Goal: Transaction & Acquisition: Purchase product/service

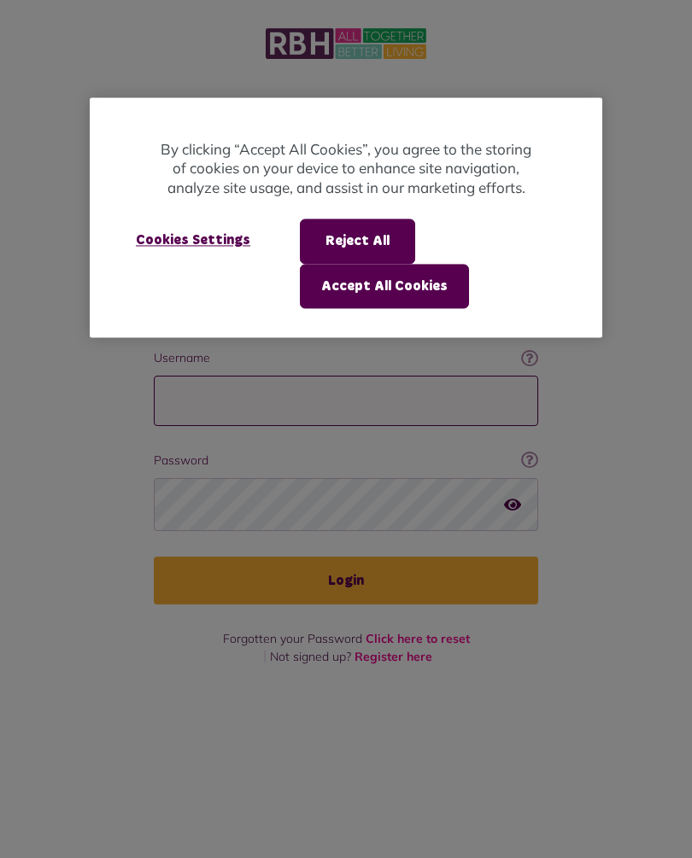
type input "**********"
click at [346, 557] on button "Login" at bounding box center [346, 581] width 384 height 48
click at [369, 547] on div at bounding box center [346, 429] width 692 height 858
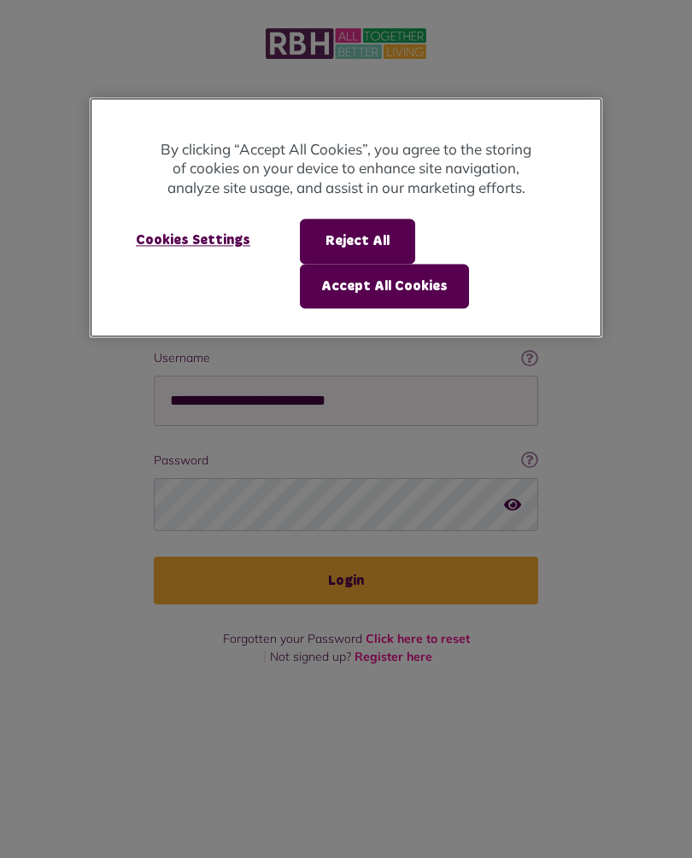
click at [416, 284] on button "Accept All Cookies" at bounding box center [384, 286] width 169 height 44
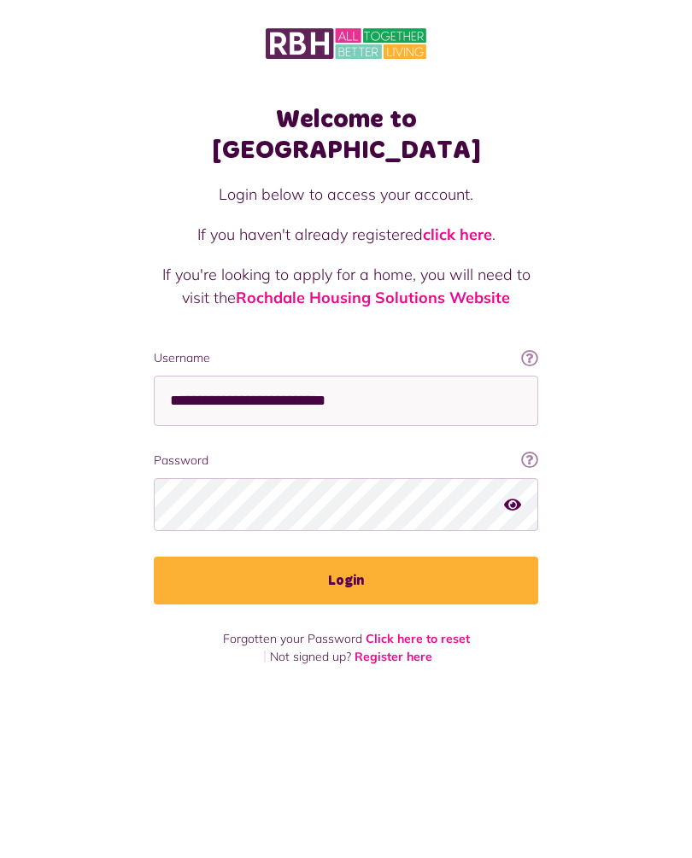
click at [407, 288] on link "Rochdale Housing Solutions Website" at bounding box center [373, 298] width 274 height 20
click at [354, 557] on button "Login" at bounding box center [346, 581] width 384 height 48
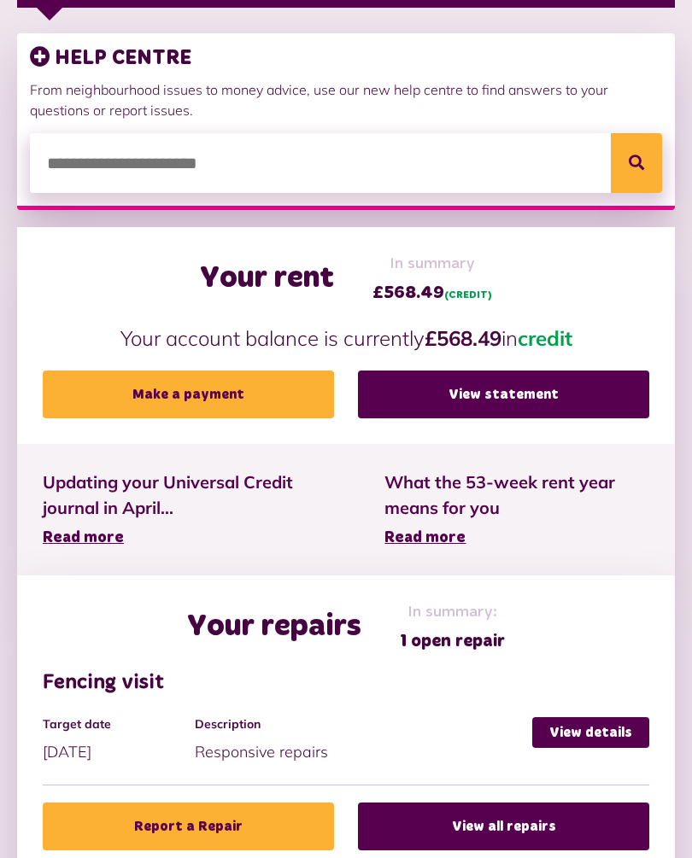
scroll to position [377, 0]
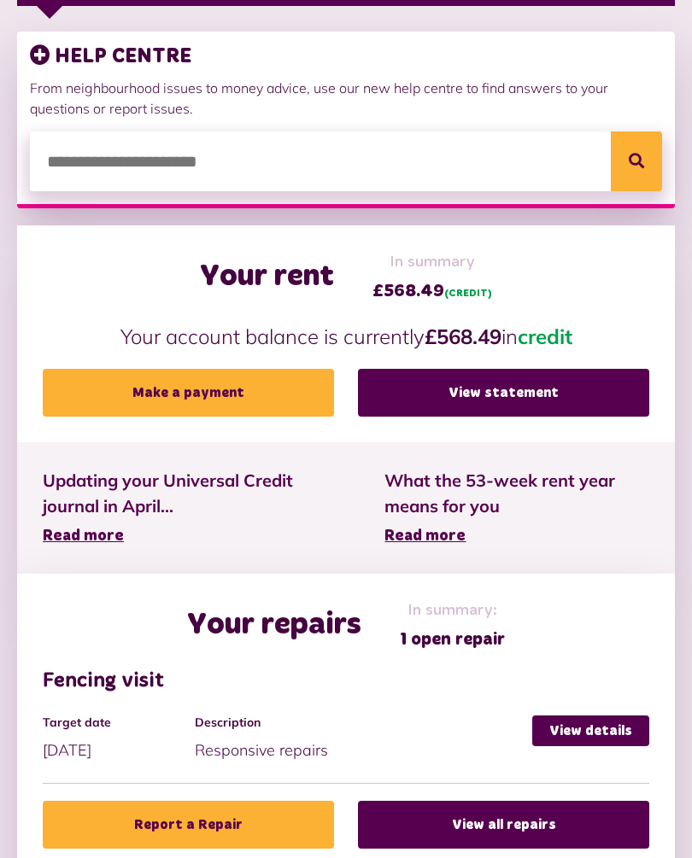
click at [507, 404] on link "View statement" at bounding box center [503, 393] width 291 height 48
click at [238, 374] on link "Make a payment" at bounding box center [188, 393] width 291 height 48
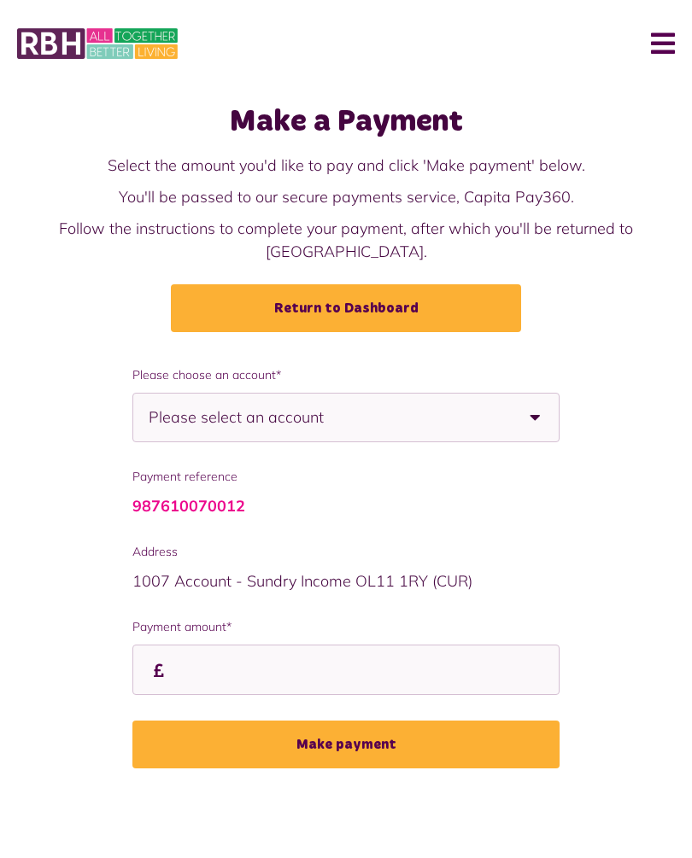
click at [531, 395] on b at bounding box center [535, 418] width 48 height 48
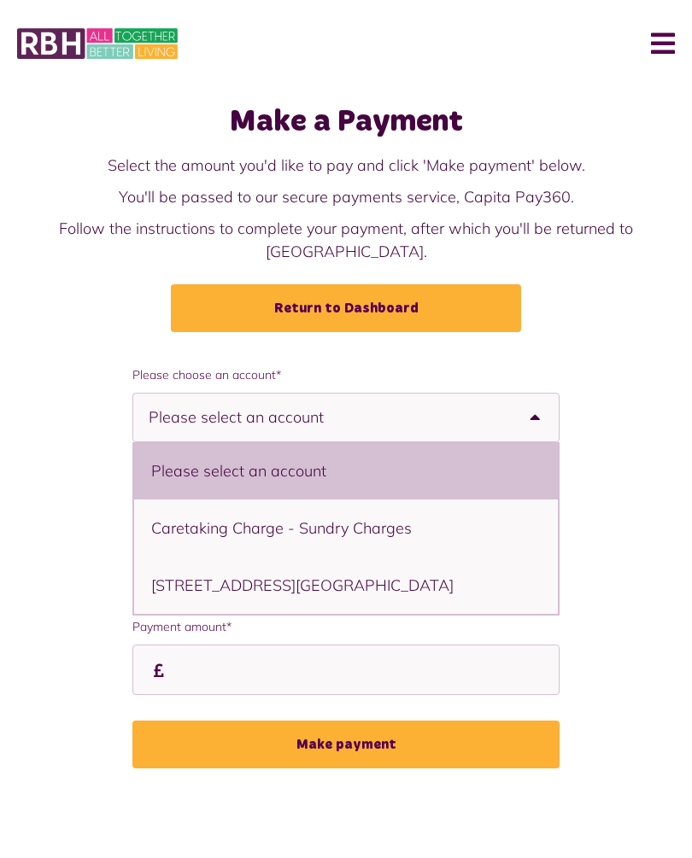
click at [630, 382] on div "**********" at bounding box center [346, 580] width 692 height 428
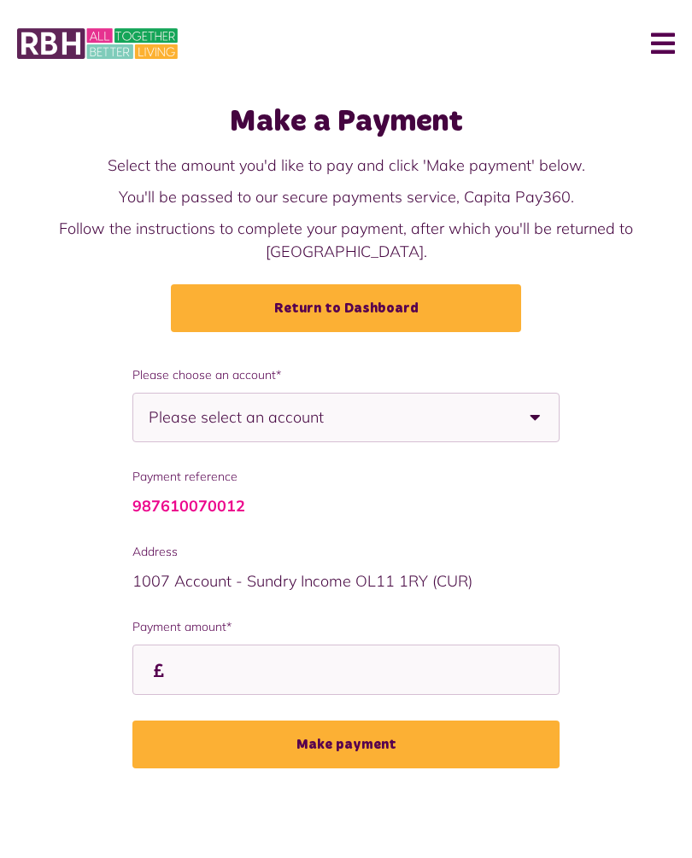
click at [425, 291] on link "Return to Dashboard" at bounding box center [346, 308] width 350 height 48
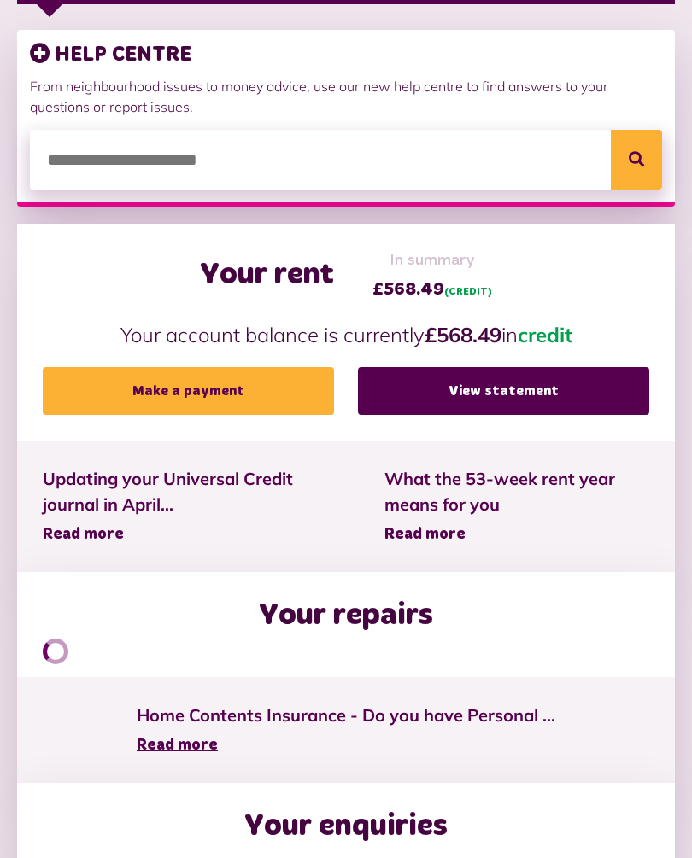
scroll to position [385, 0]
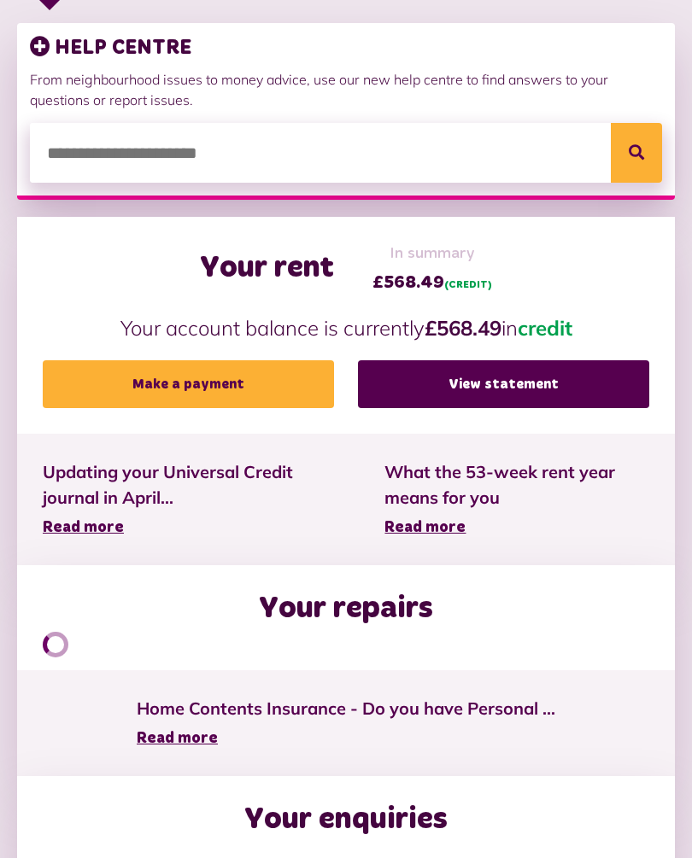
click at [204, 384] on link "Make a payment" at bounding box center [188, 384] width 291 height 48
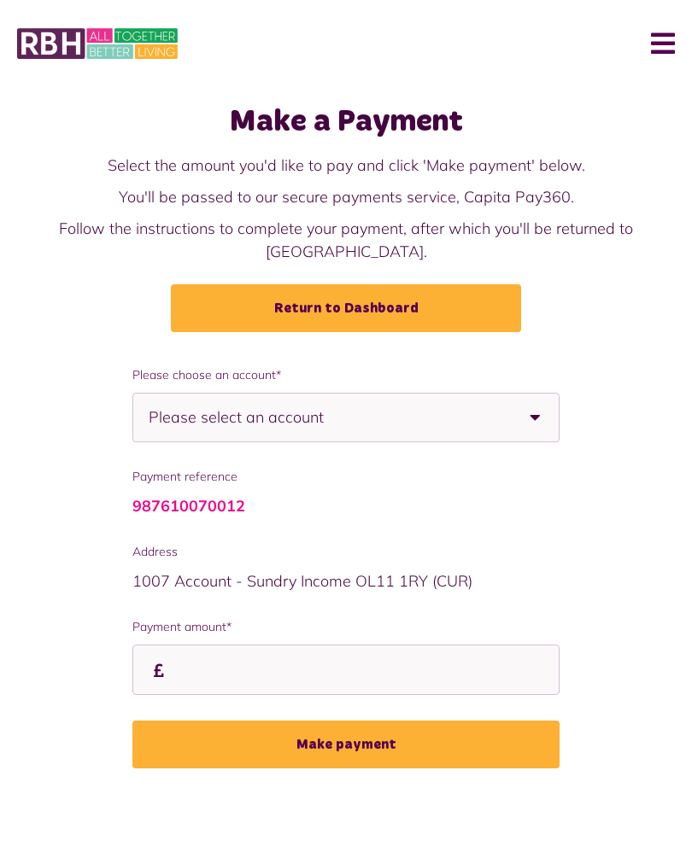
click at [530, 399] on b at bounding box center [535, 418] width 48 height 48
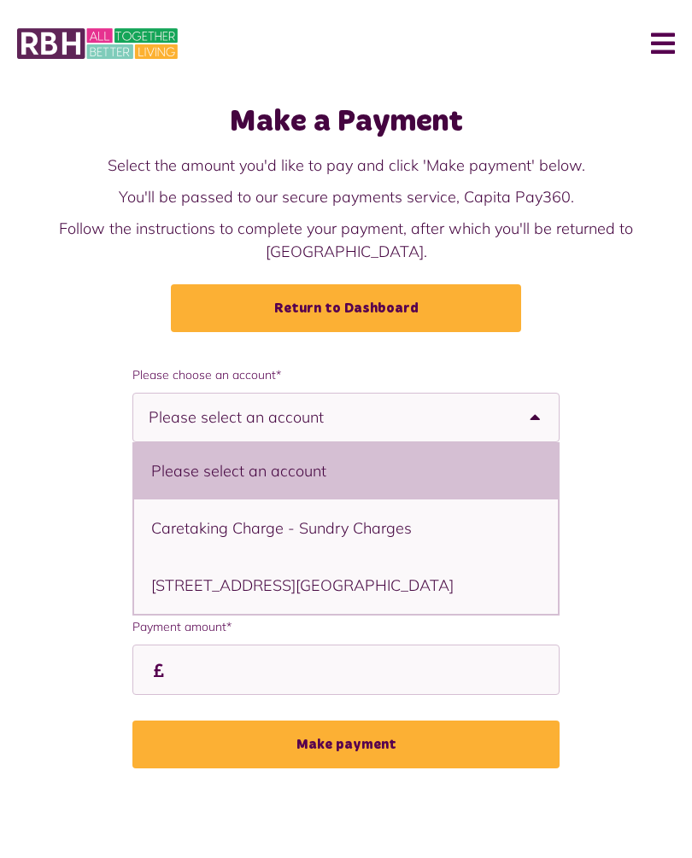
click at [346, 562] on li "3 Dacre Road, Rochdale, OL11 2LH - House" at bounding box center [346, 585] width 424 height 57
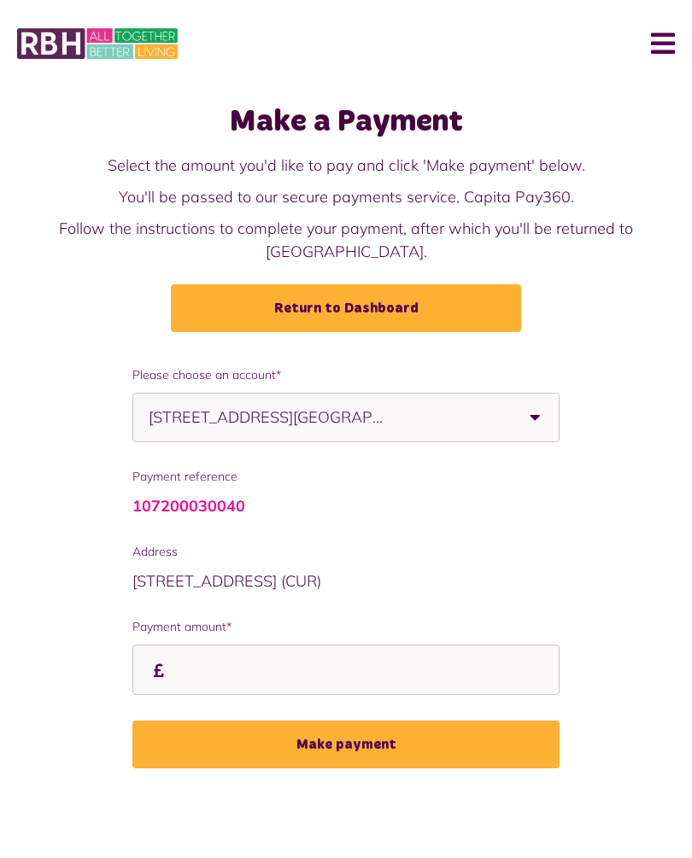
select select "**********"
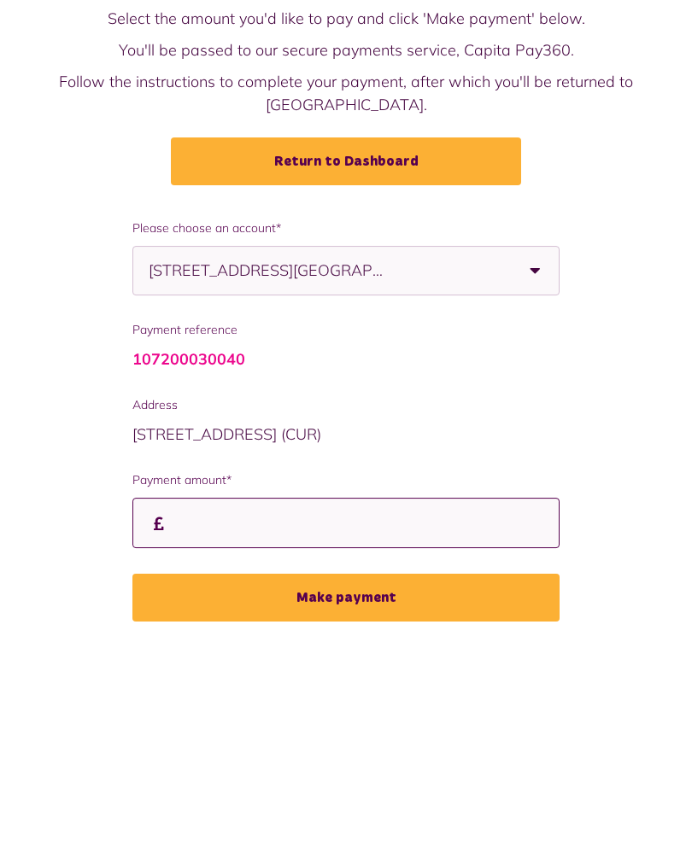
click at [0, 0] on input "Payment amount*" at bounding box center [0, 0] width 0 height 0
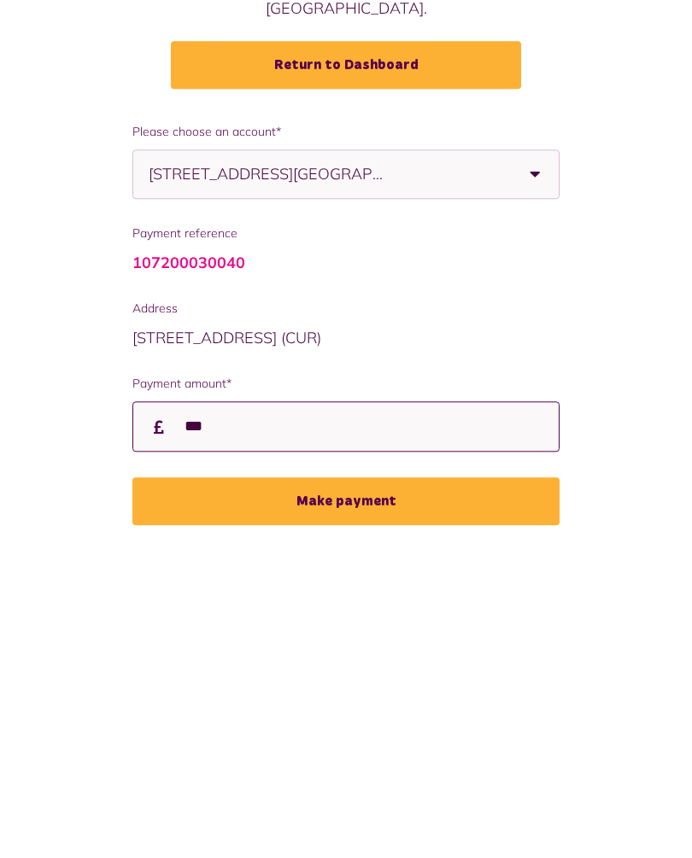
type input "***"
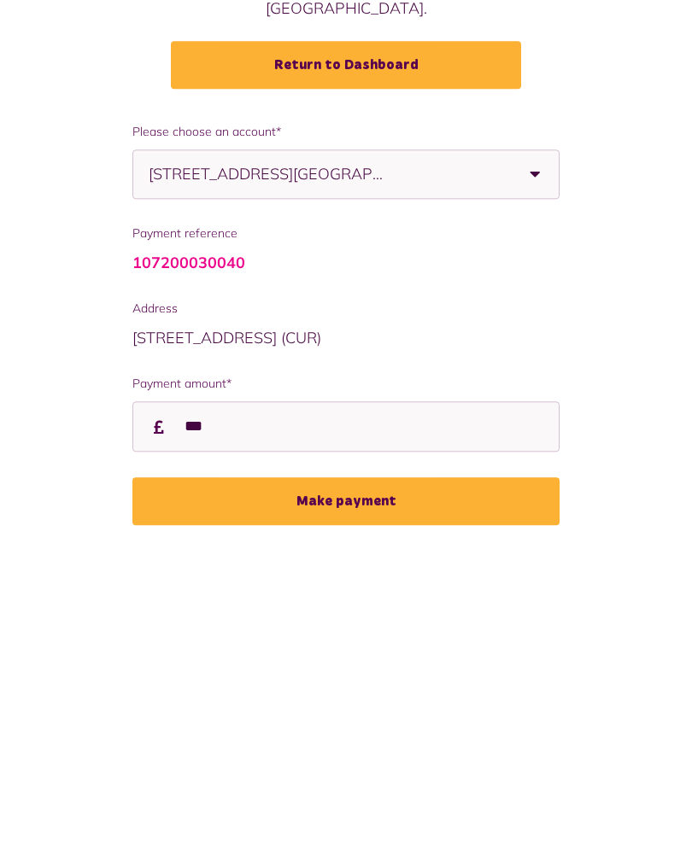
click at [378, 721] on button "Make payment" at bounding box center [345, 745] width 427 height 48
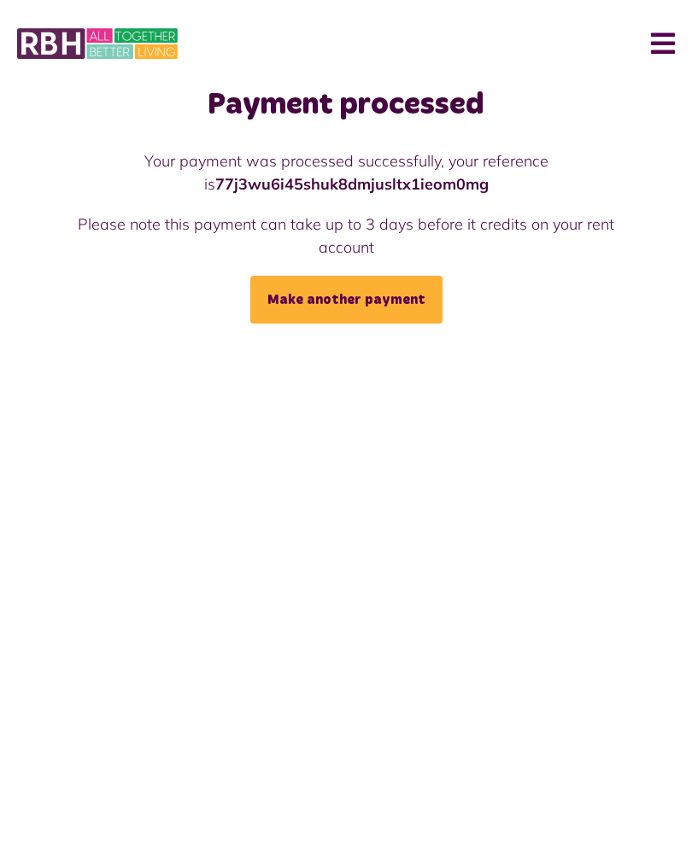
click at [671, 41] on button "Menu" at bounding box center [656, 43] width 37 height 53
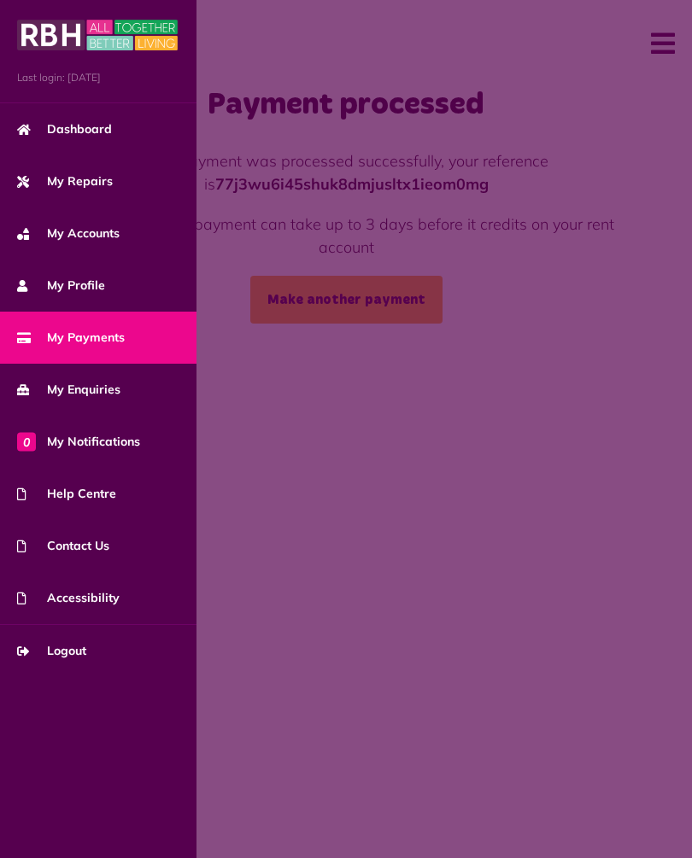
click at [79, 665] on link "Logout" at bounding box center [98, 651] width 196 height 52
